Goal: Contribute content

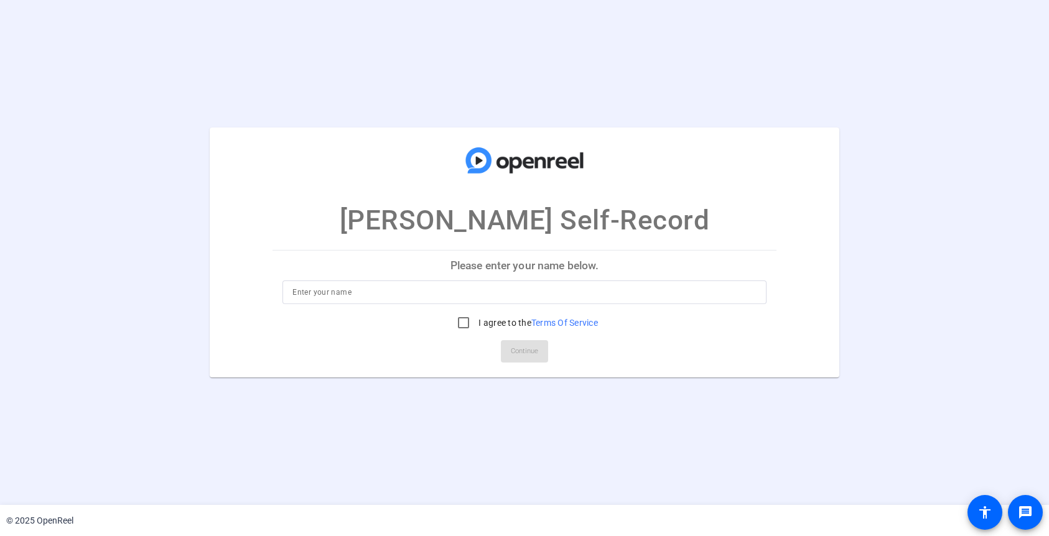
click at [462, 288] on input at bounding box center [525, 292] width 464 height 15
type input "Brian Egan"
click at [457, 329] on input "I agree to the Terms Of Service" at bounding box center [463, 323] width 25 height 25
checkbox input "true"
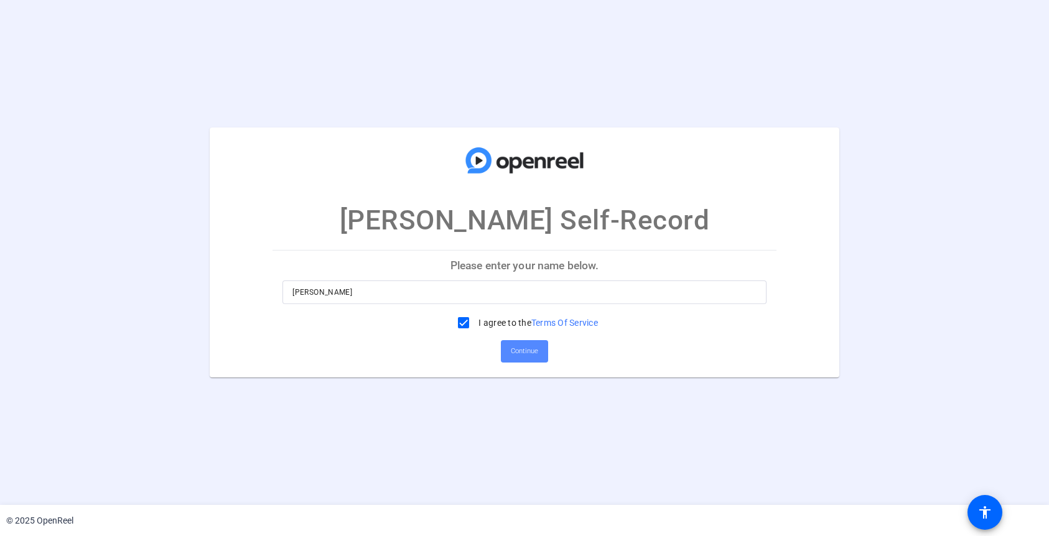
click at [527, 354] on span "Continue" at bounding box center [524, 351] width 27 height 19
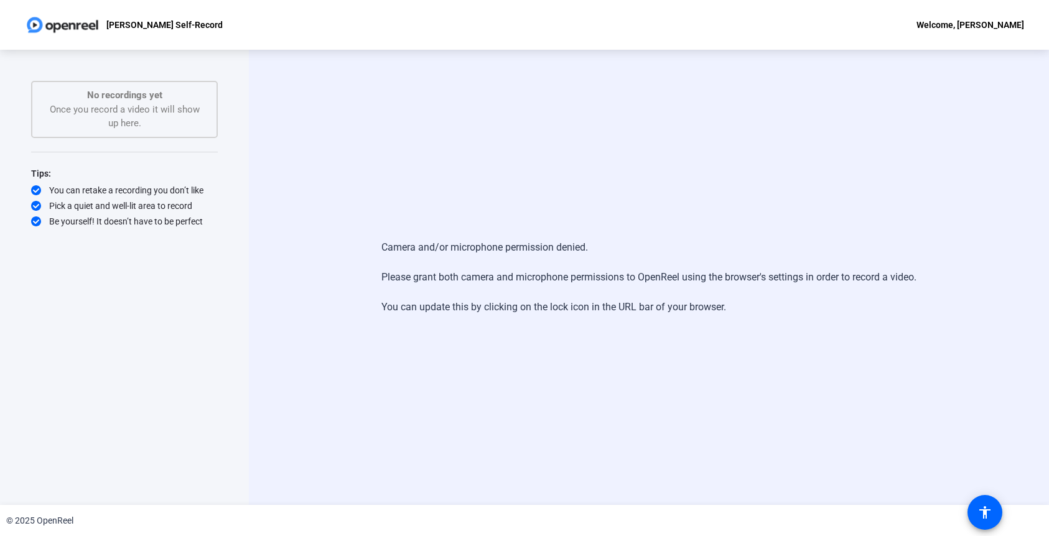
click at [650, 222] on div "Camera and/or microphone permission denied. Please grant both camera and microp…" at bounding box center [649, 278] width 800 height 456
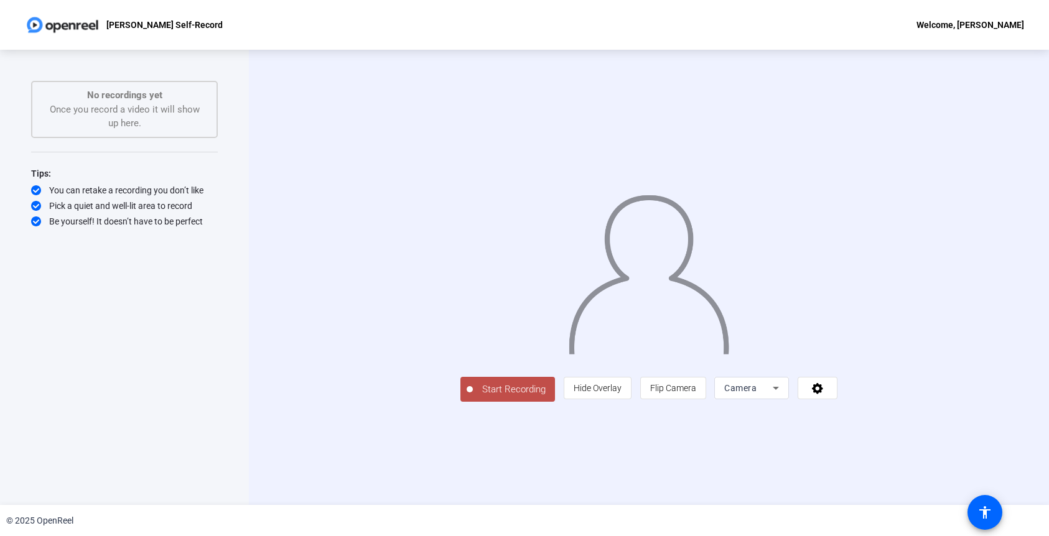
click at [461, 402] on button "Start Recording" at bounding box center [508, 389] width 95 height 25
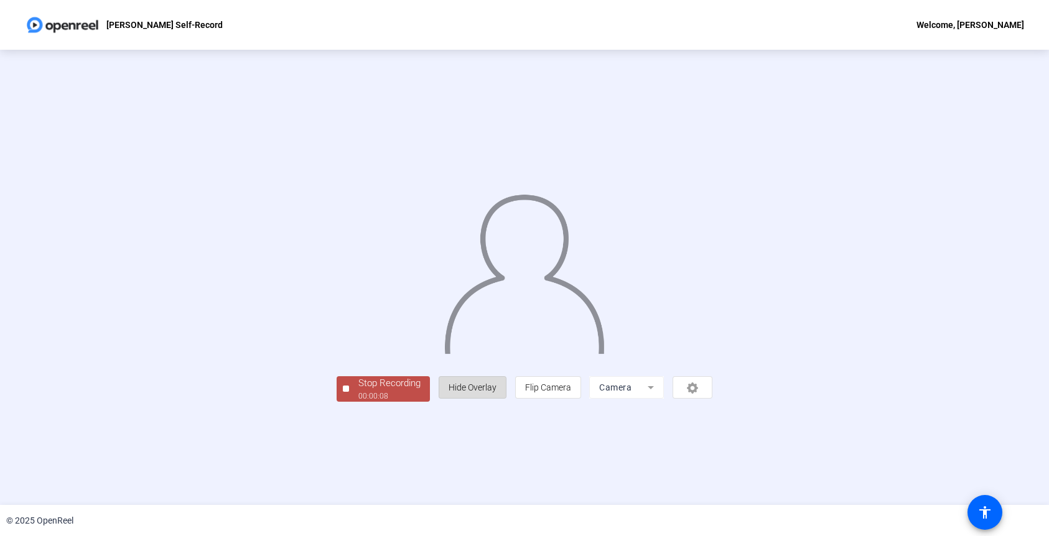
click at [497, 393] on span "Hide Overlay" at bounding box center [473, 388] width 48 height 10
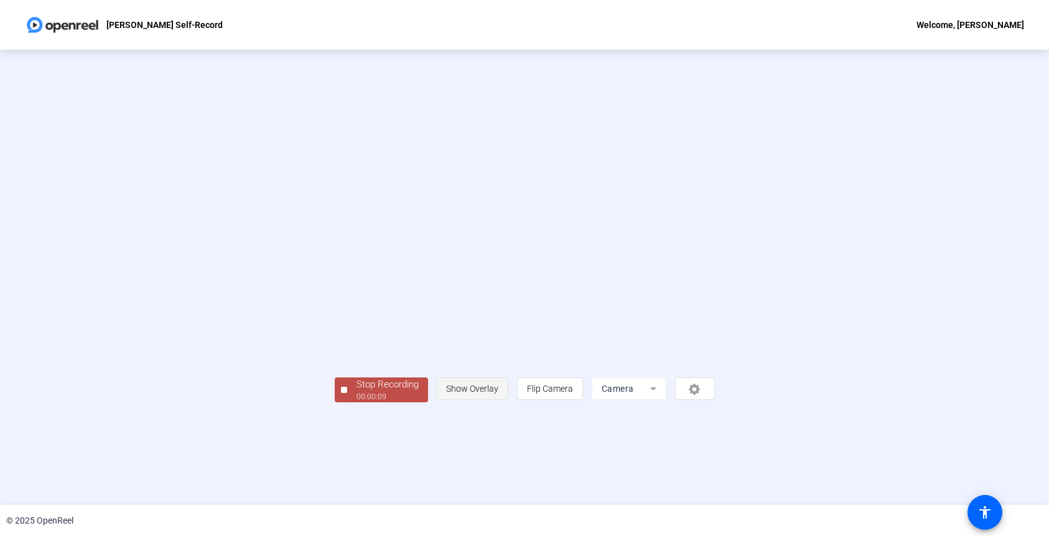
click at [499, 394] on span "Show Overlay" at bounding box center [472, 389] width 52 height 10
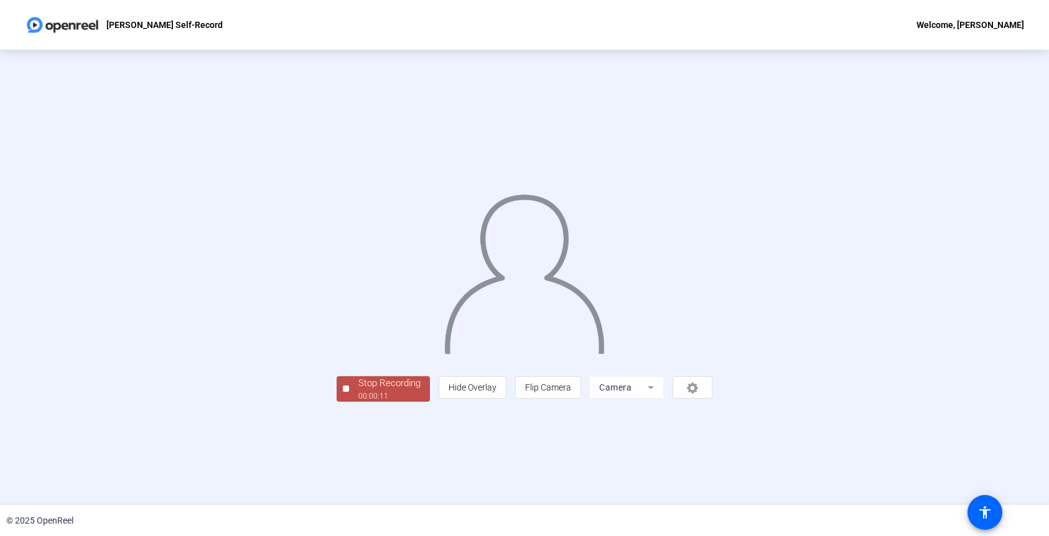
click at [358, 391] on div "Stop Recording" at bounding box center [389, 384] width 62 height 14
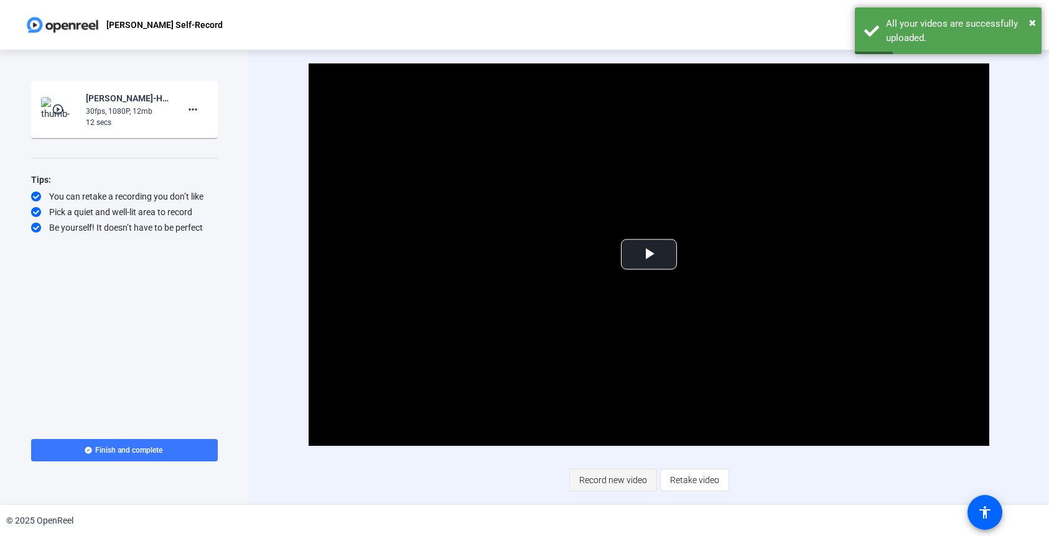
click at [631, 482] on span "Record new video" at bounding box center [613, 481] width 68 height 24
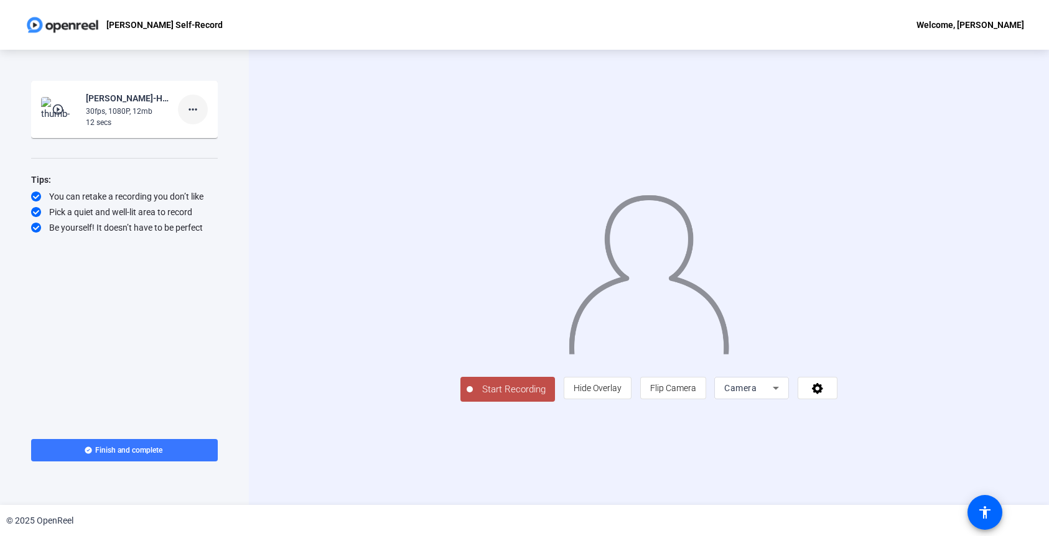
click at [189, 109] on mat-icon "more_horiz" at bounding box center [192, 109] width 15 height 15
click at [195, 133] on span "Delete clip" at bounding box center [213, 135] width 50 height 15
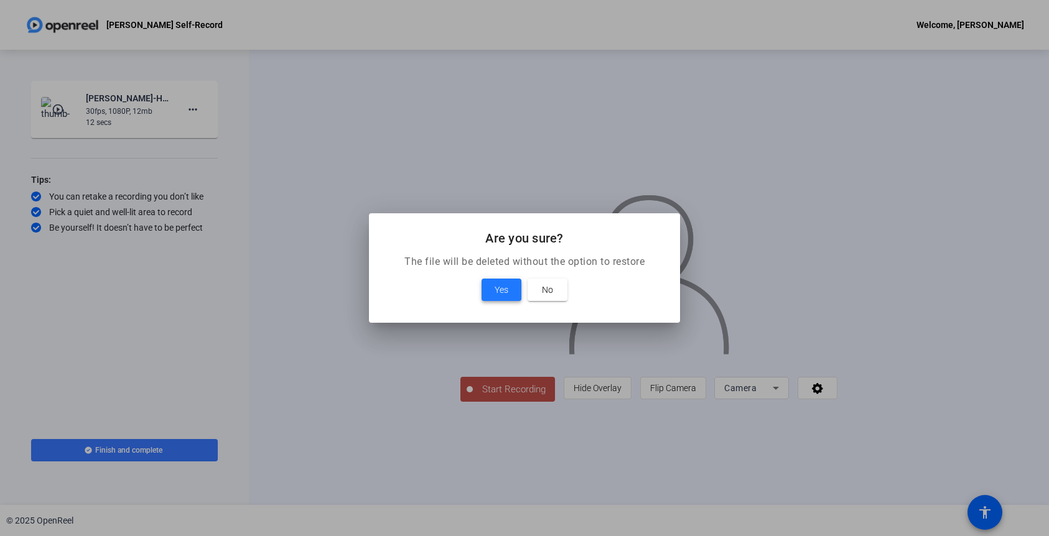
click at [500, 289] on span "Yes" at bounding box center [502, 290] width 14 height 15
